Goal: Find specific page/section: Find specific page/section

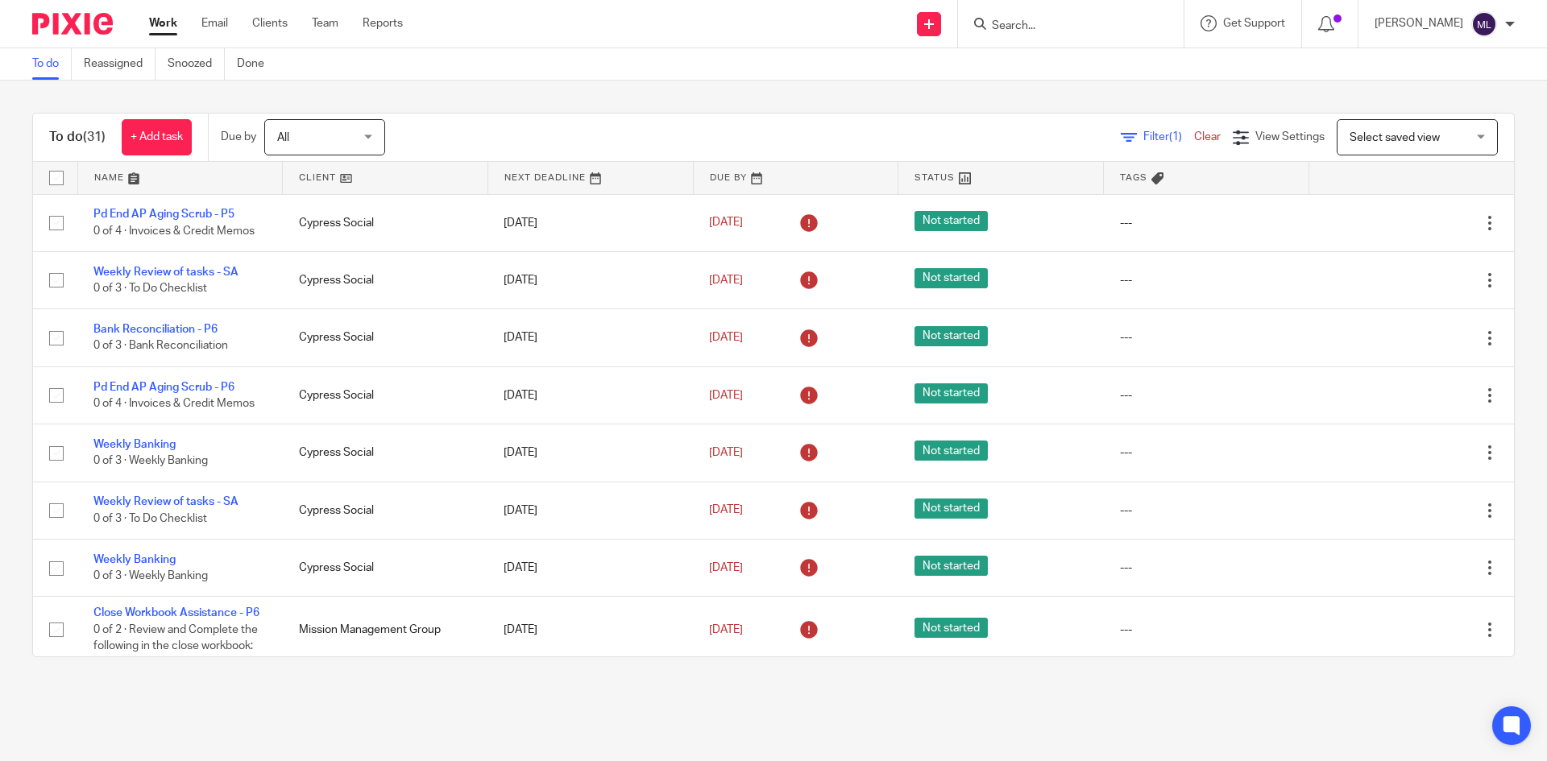
click at [1092, 27] on input "Search" at bounding box center [1062, 26] width 145 height 15
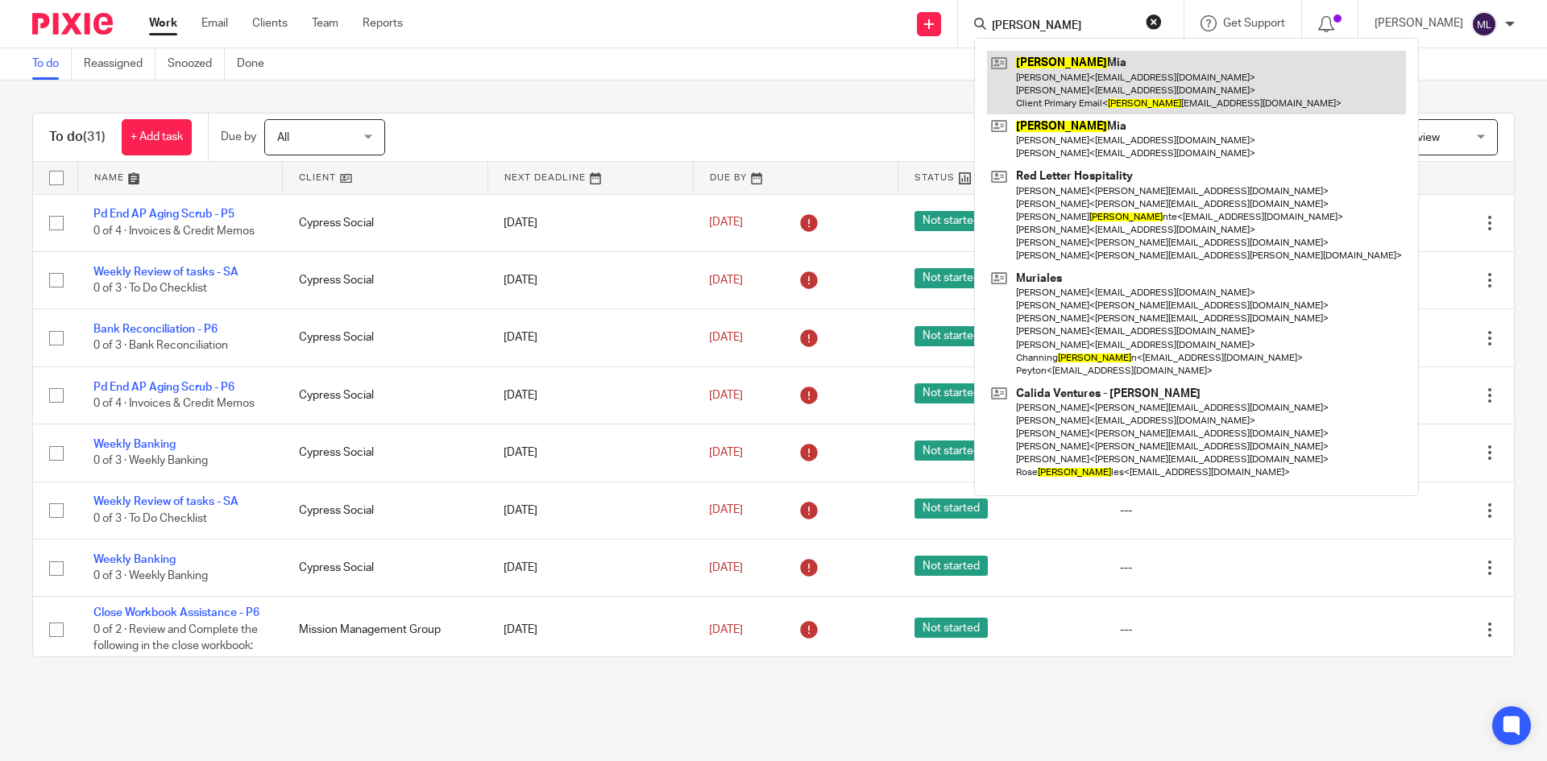
type input "[PERSON_NAME]"
click at [1147, 74] on link at bounding box center [1196, 83] width 419 height 64
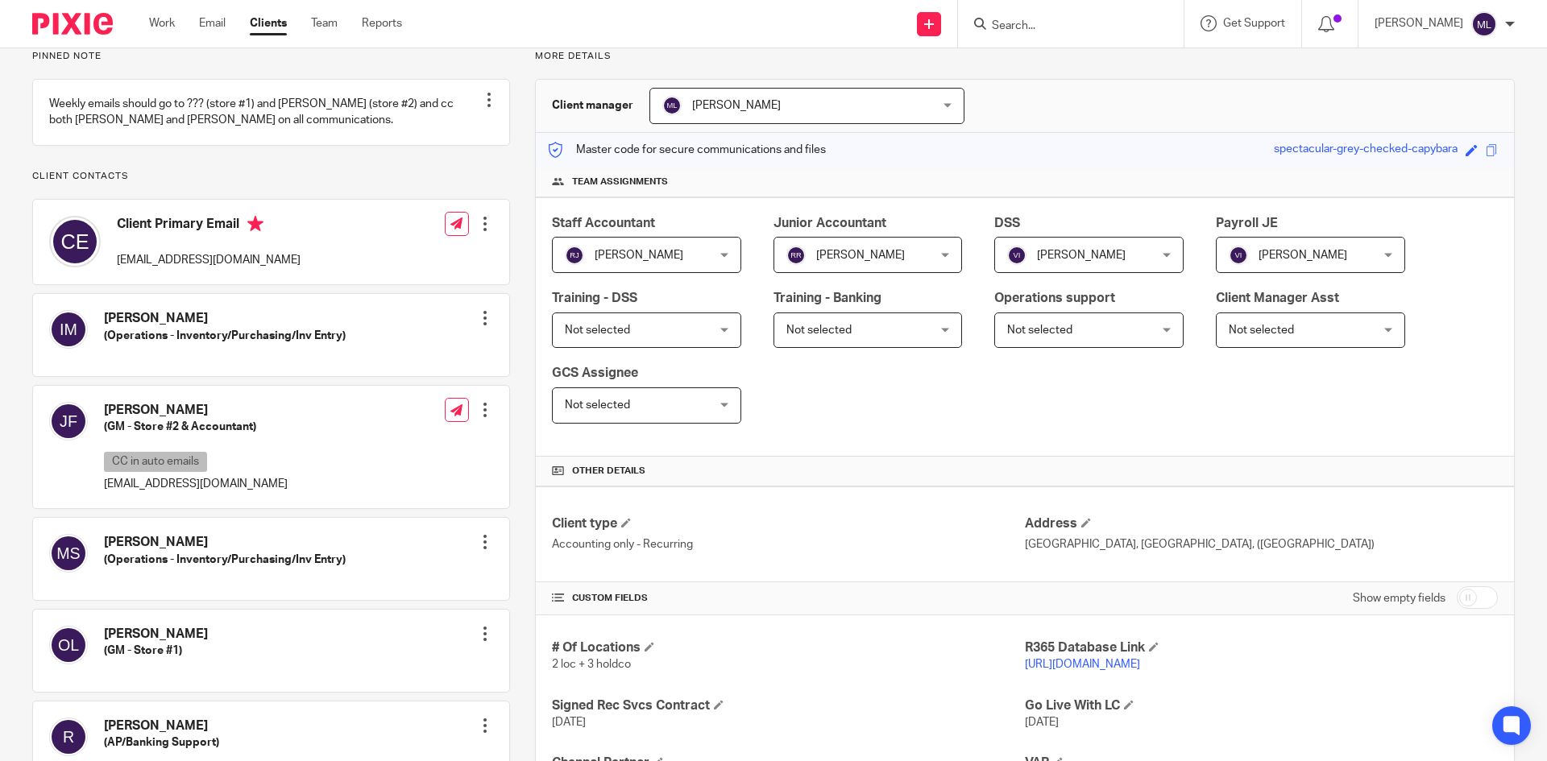
scroll to position [242, 0]
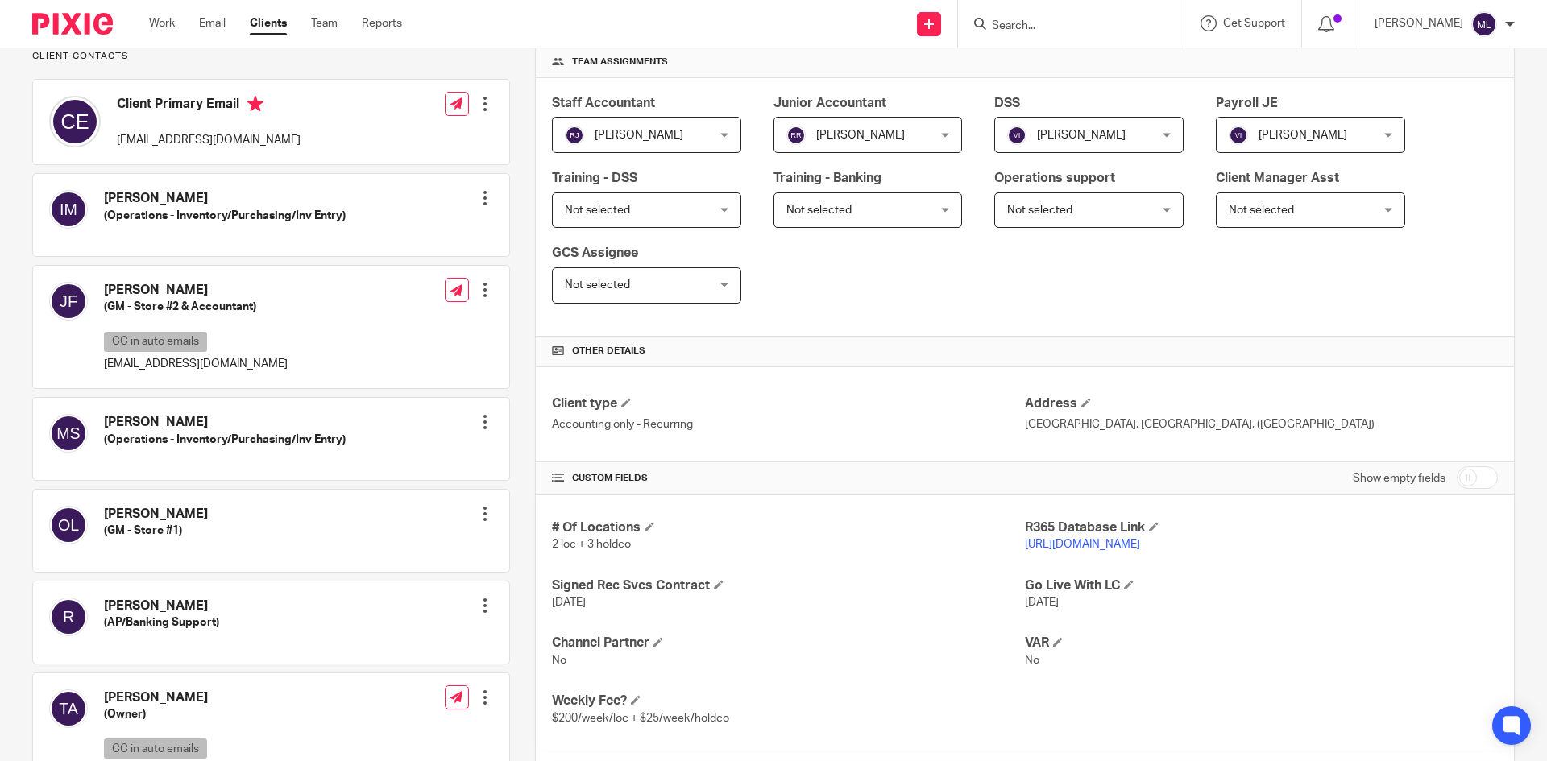
click at [1058, 548] on link "https://fprg.restaurant365.com" at bounding box center [1082, 544] width 115 height 11
